Goal: Entertainment & Leisure: Consume media (video, audio)

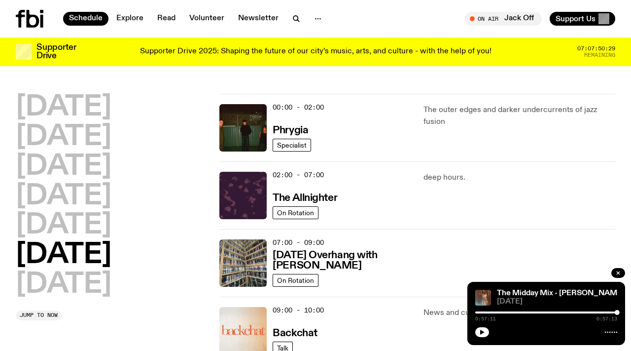
click at [28, 19] on icon at bounding box center [33, 19] width 13 height 18
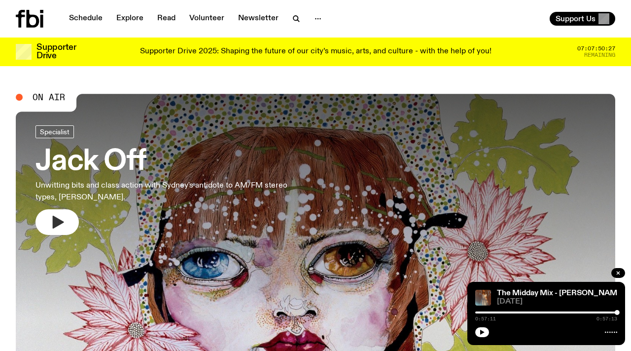
click at [63, 218] on icon "button" at bounding box center [57, 222] width 16 height 16
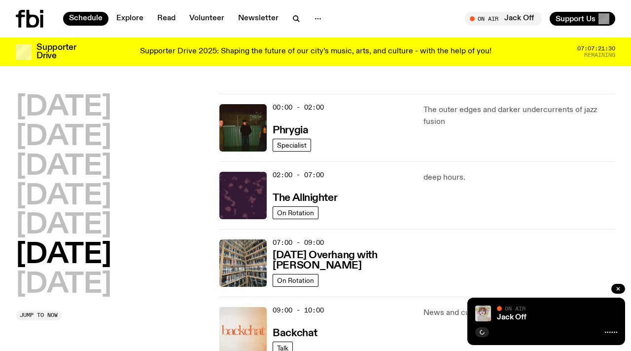
click at [30, 21] on icon at bounding box center [30, 19] width 28 height 18
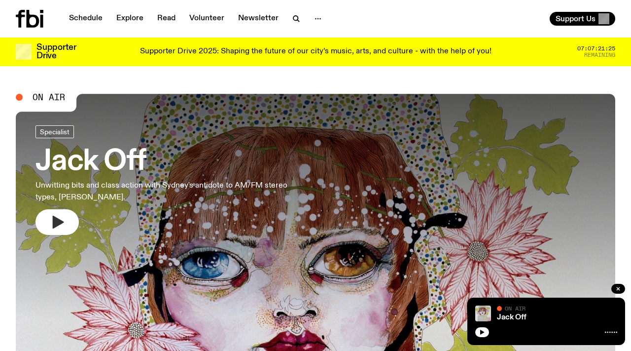
click at [57, 225] on icon "button" at bounding box center [58, 222] width 11 height 13
